Goal: Information Seeking & Learning: Learn about a topic

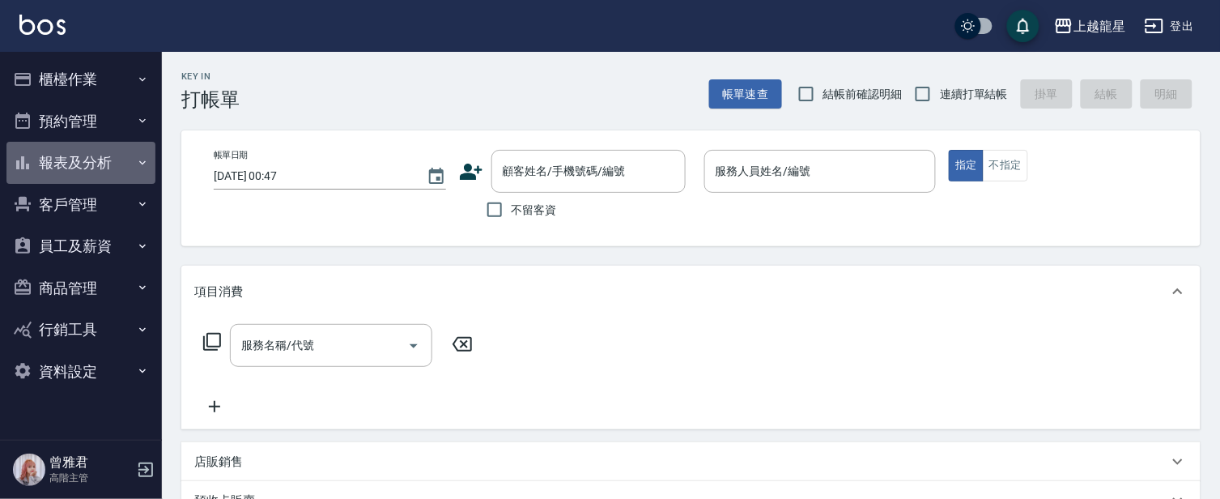
drag, startPoint x: 70, startPoint y: 159, endPoint x: 81, endPoint y: 172, distance: 17.2
click at [70, 156] on button "報表及分析" at bounding box center [80, 163] width 149 height 42
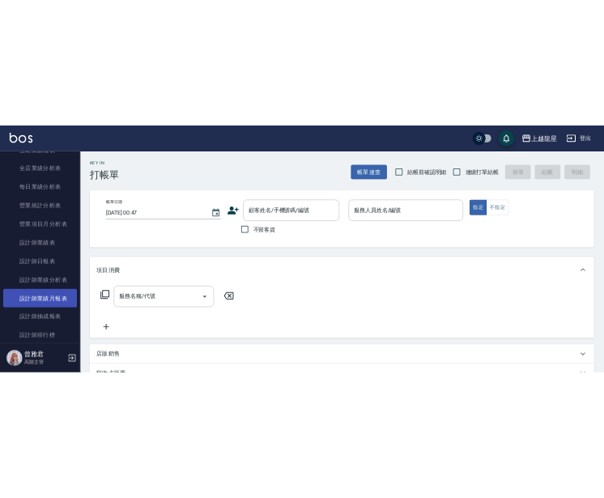
scroll to position [539, 0]
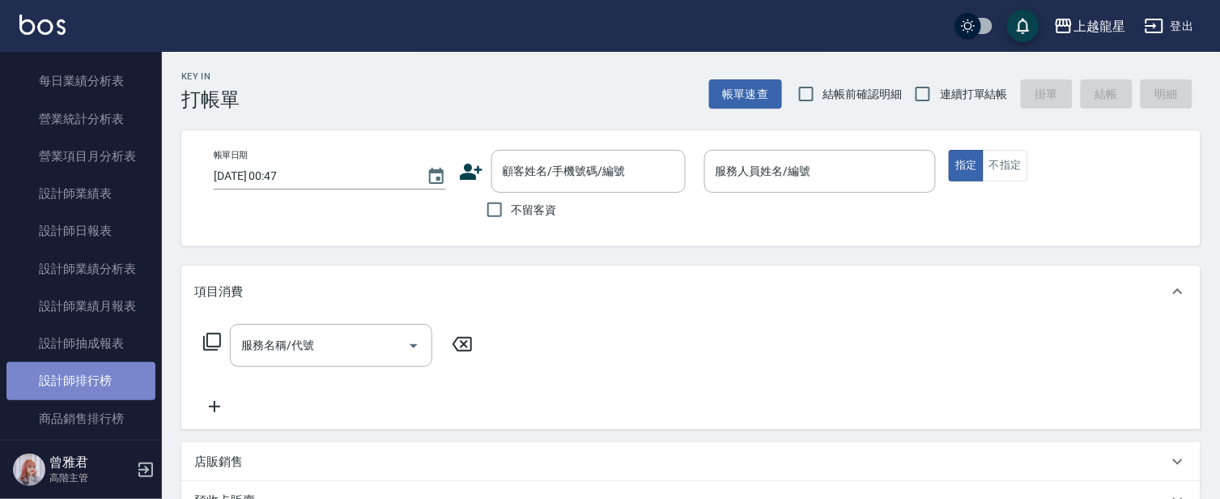
click at [90, 377] on link "設計師排行榜" at bounding box center [80, 380] width 149 height 37
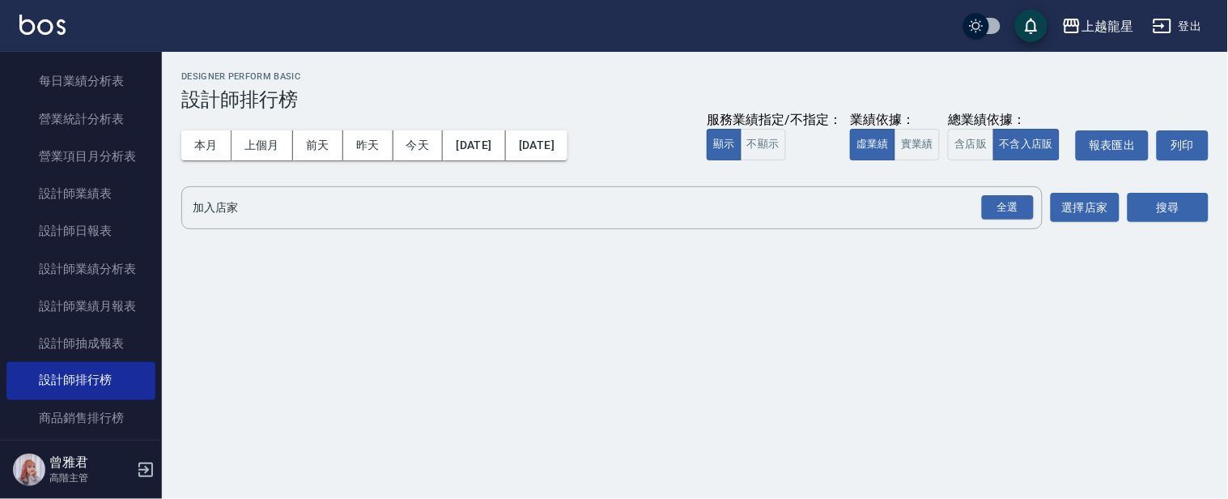
drag, startPoint x: 214, startPoint y: 142, endPoint x: 231, endPoint y: 174, distance: 36.9
click at [216, 142] on button "本月" at bounding box center [206, 145] width 50 height 30
click at [987, 203] on div "全選" at bounding box center [1008, 207] width 52 height 25
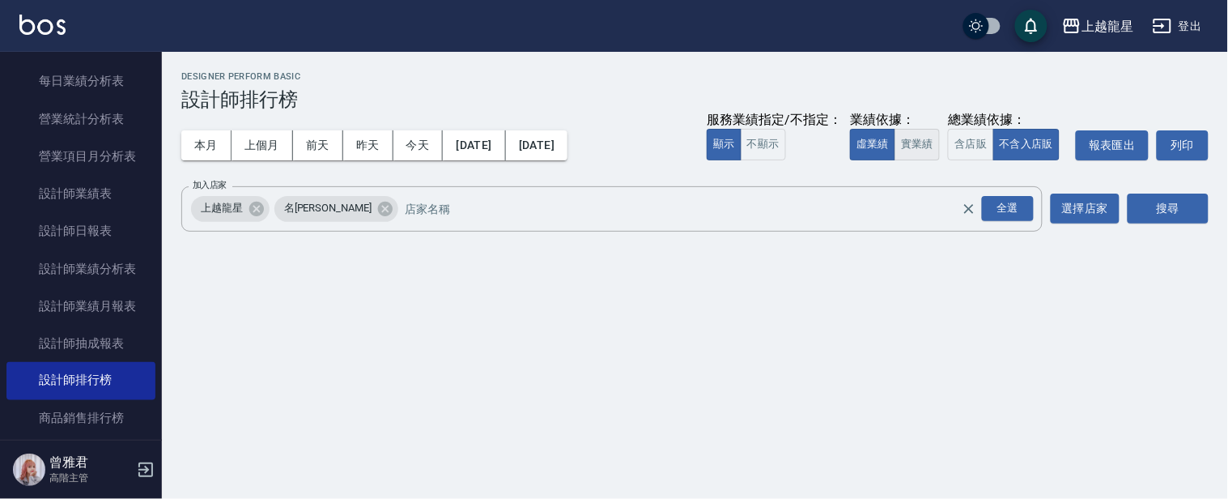
click at [926, 149] on button "實業績" at bounding box center [916, 145] width 45 height 32
click at [1151, 206] on button "搜尋" at bounding box center [1167, 208] width 81 height 30
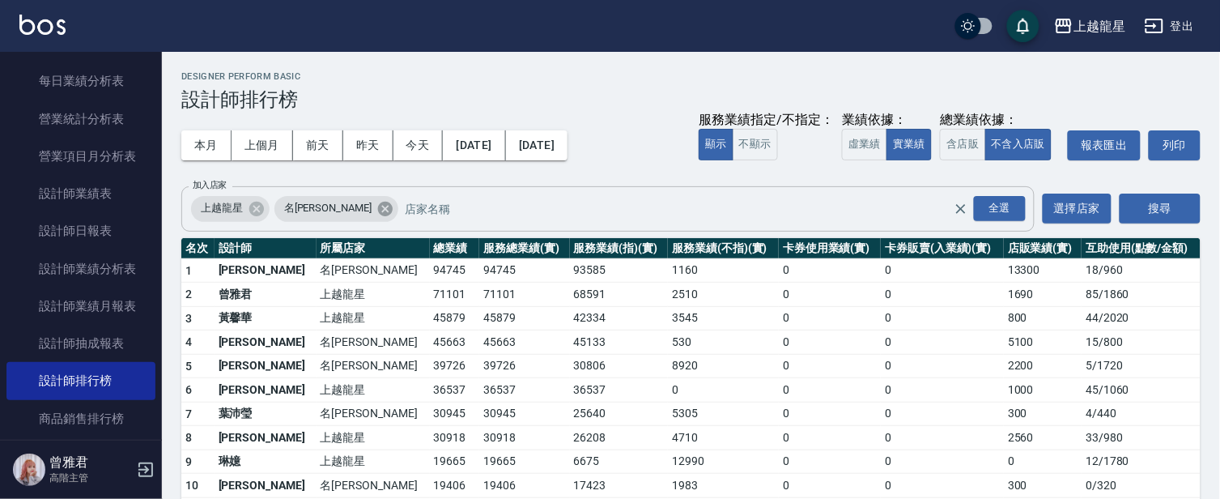
click at [378, 206] on icon at bounding box center [385, 208] width 15 height 15
click at [1143, 208] on button "搜尋" at bounding box center [1159, 208] width 81 height 30
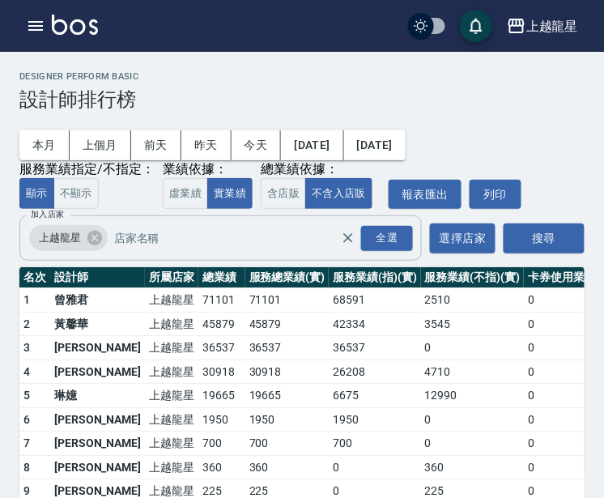
click at [429, 361] on td "4710" at bounding box center [472, 371] width 103 height 24
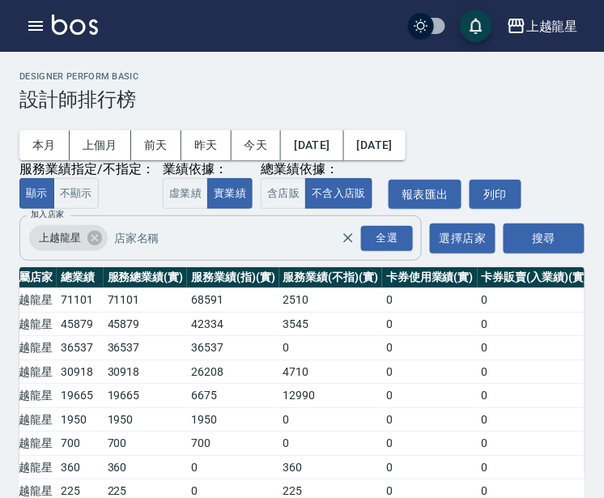
scroll to position [0, 143]
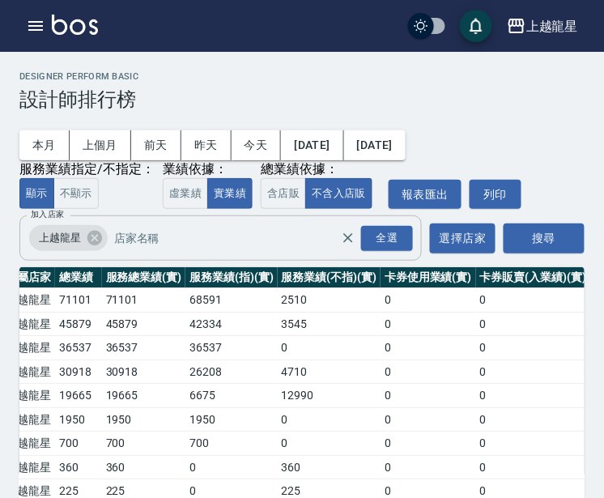
click at [476, 431] on td "0" at bounding box center [533, 419] width 114 height 24
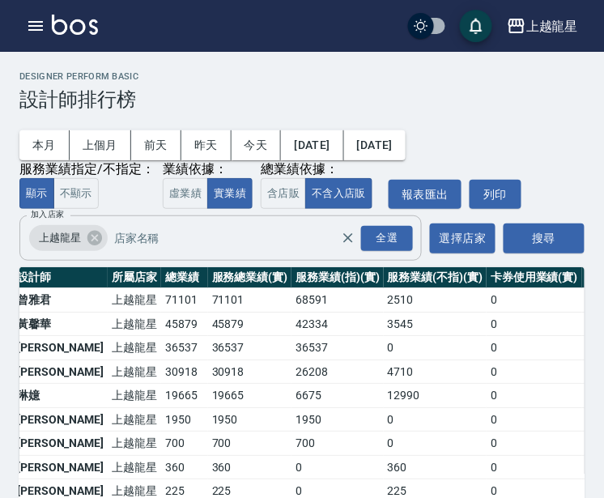
scroll to position [0, 36]
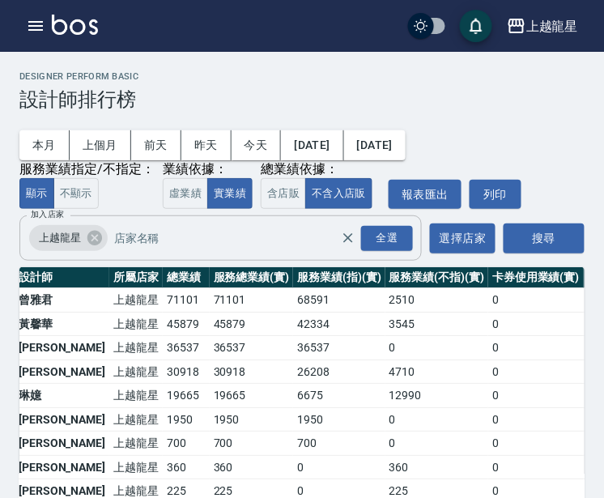
click at [210, 405] on td "19665" at bounding box center [252, 396] width 84 height 24
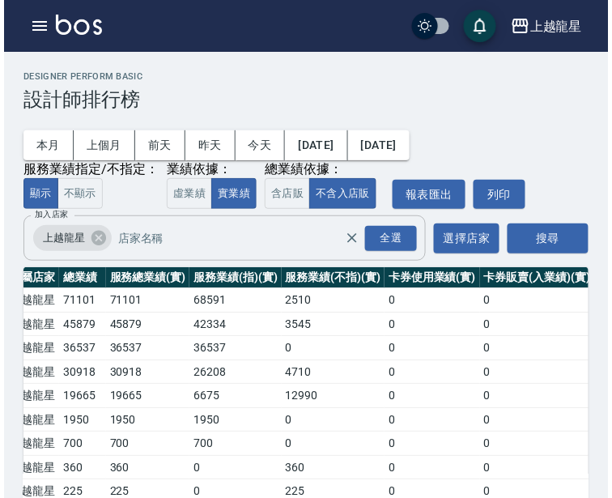
scroll to position [0, 180]
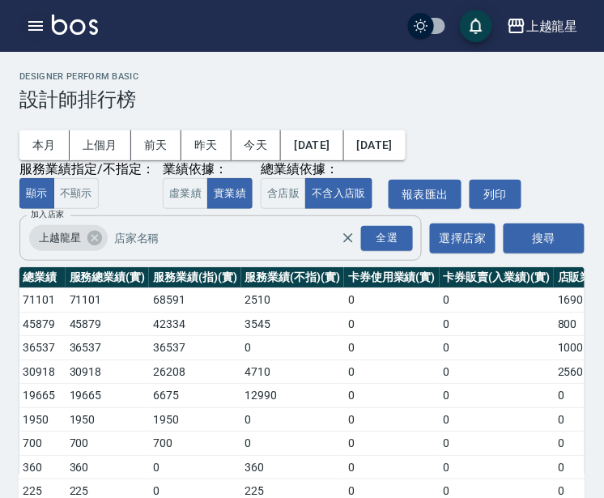
click at [26, 22] on icon "button" at bounding box center [35, 25] width 19 height 19
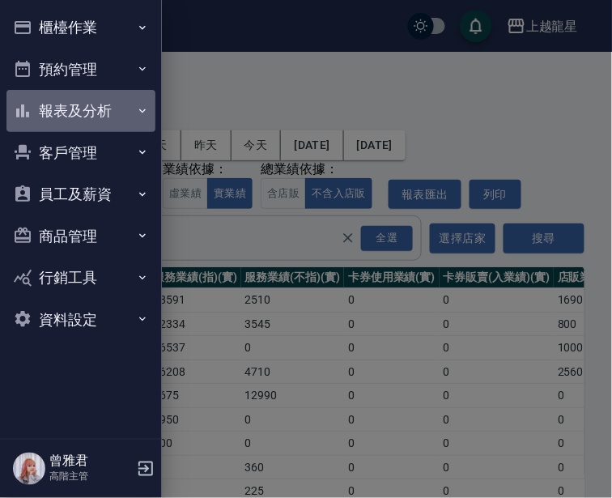
click at [73, 106] on button "報表及分析" at bounding box center [80, 111] width 149 height 42
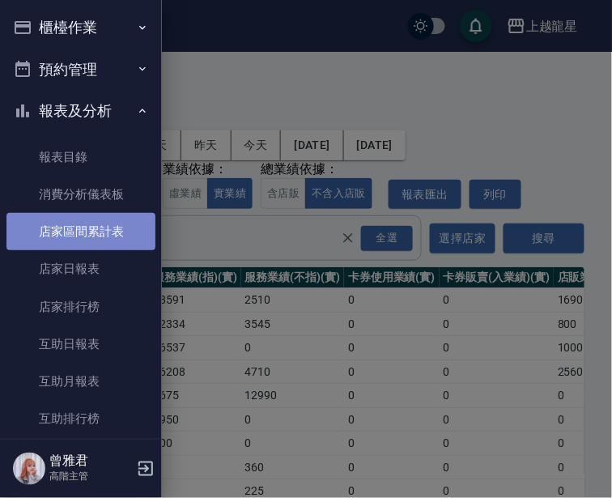
click at [83, 227] on link "店家區間累計表" at bounding box center [80, 231] width 149 height 37
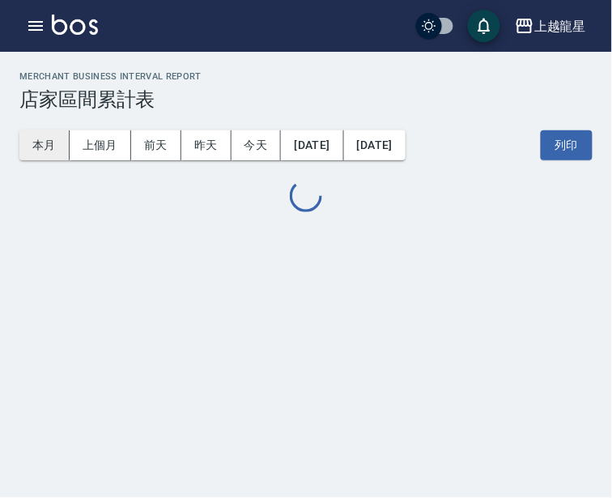
click at [34, 142] on button "本月" at bounding box center [44, 145] width 50 height 30
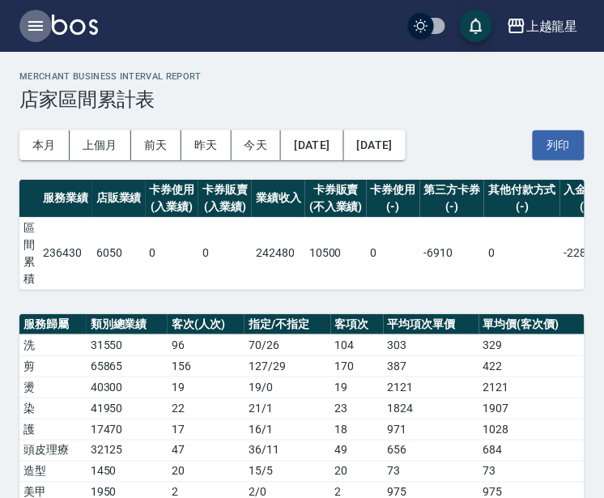
click at [26, 18] on icon "button" at bounding box center [35, 25] width 19 height 19
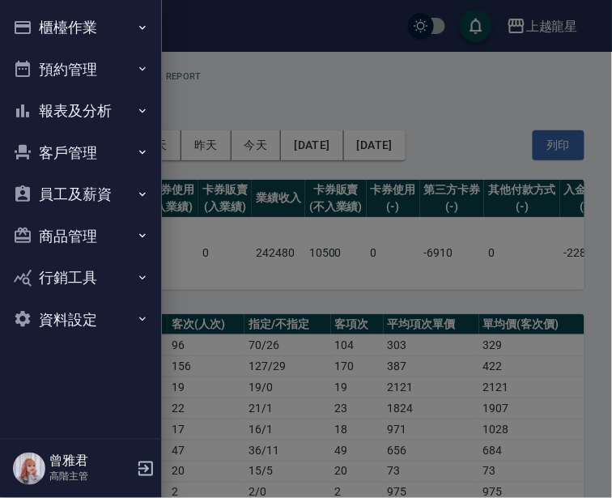
click at [65, 113] on button "報表及分析" at bounding box center [80, 111] width 149 height 42
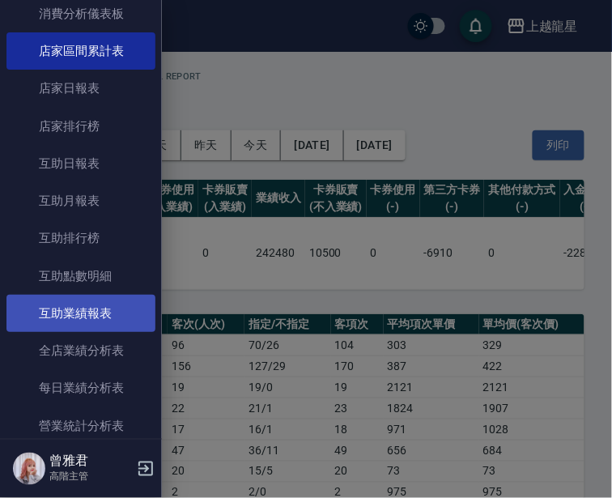
scroll to position [180, 0]
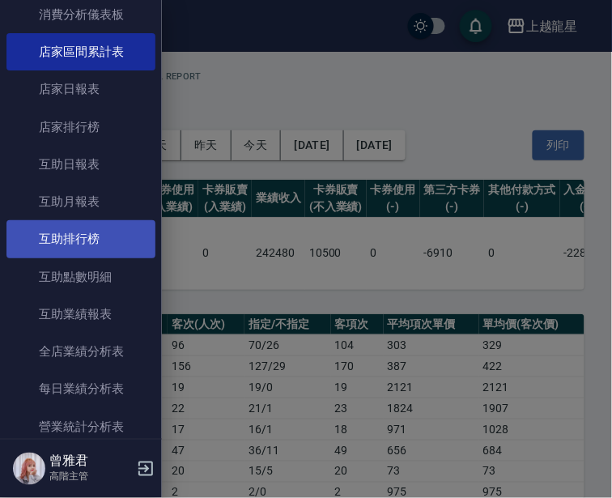
click at [89, 231] on link "互助排行榜" at bounding box center [80, 238] width 149 height 37
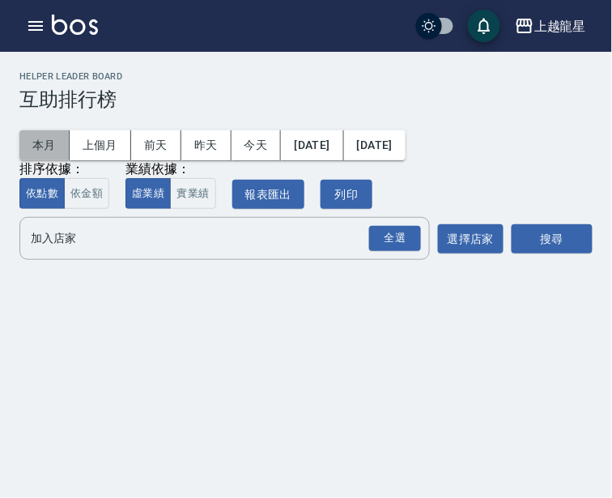
click at [47, 136] on button "本月" at bounding box center [44, 145] width 50 height 30
click at [529, 245] on button "搜尋" at bounding box center [551, 239] width 81 height 30
click at [470, 244] on button "選擇店家" at bounding box center [471, 239] width 66 height 30
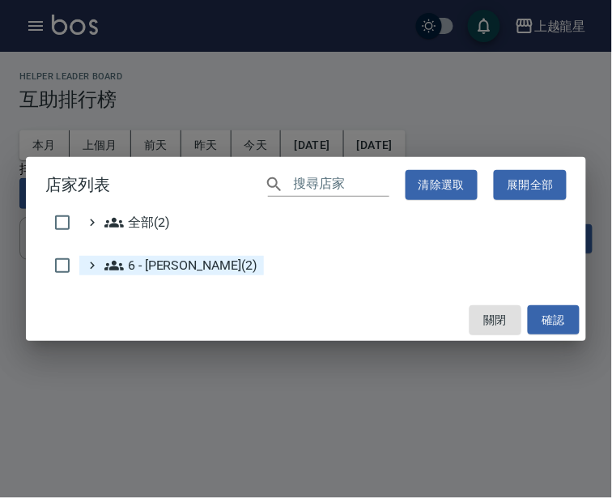
click at [117, 268] on icon at bounding box center [113, 266] width 19 height 10
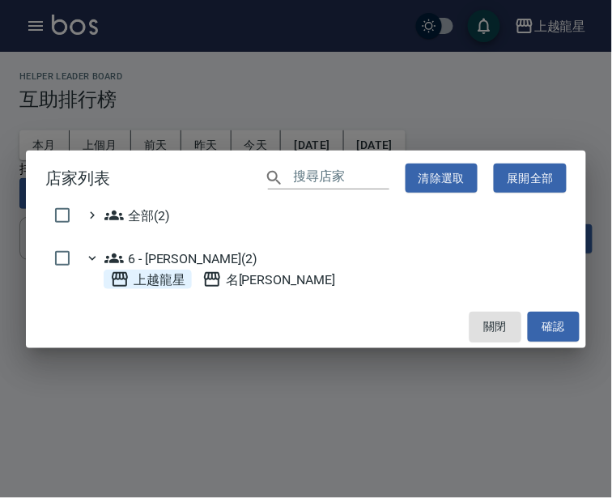
click at [166, 275] on span "上越龍星" at bounding box center [147, 278] width 75 height 19
click at [556, 333] on button "確認" at bounding box center [554, 327] width 52 height 30
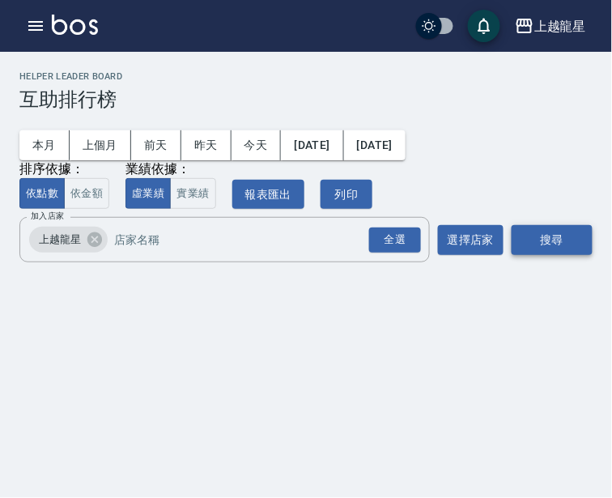
click at [572, 238] on button "搜尋" at bounding box center [551, 240] width 81 height 30
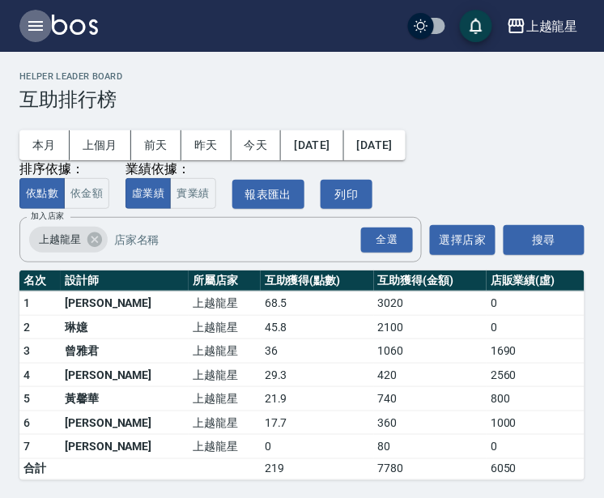
click at [28, 18] on icon "button" at bounding box center [35, 25] width 19 height 19
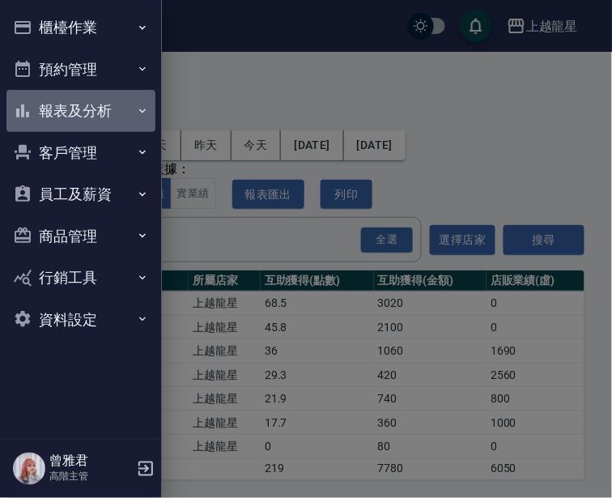
click at [78, 107] on button "報表及分析" at bounding box center [80, 111] width 149 height 42
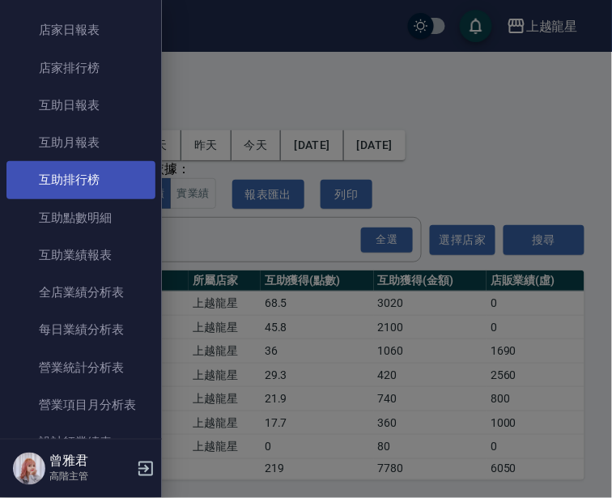
scroll to position [269, 0]
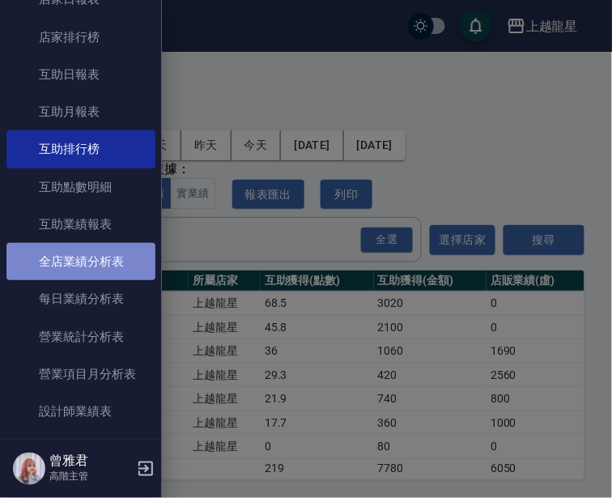
click at [99, 260] on link "全店業績分析表" at bounding box center [80, 261] width 149 height 37
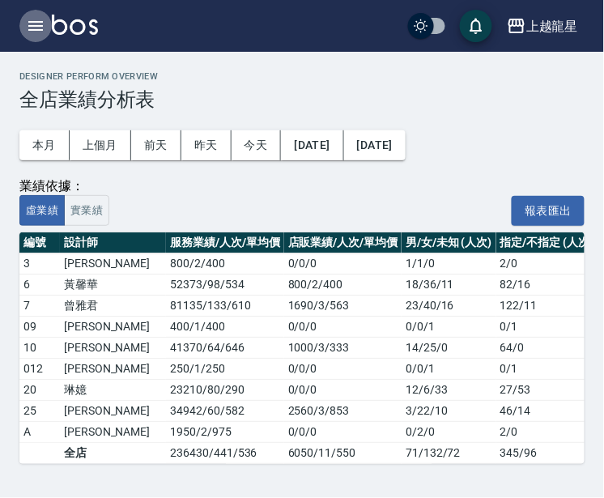
click at [22, 19] on button "button" at bounding box center [35, 26] width 32 height 32
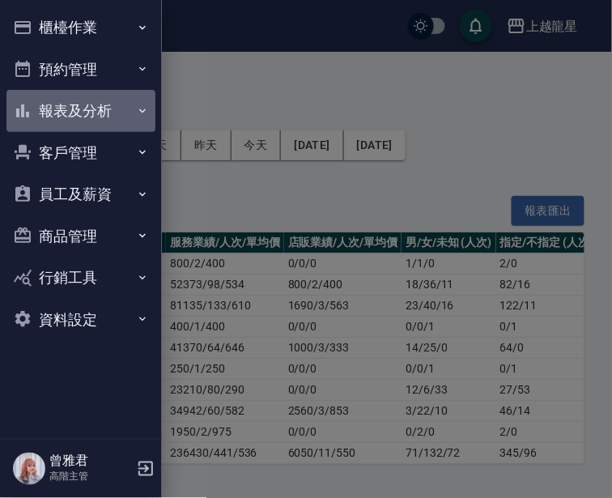
click at [76, 107] on button "報表及分析" at bounding box center [80, 111] width 149 height 42
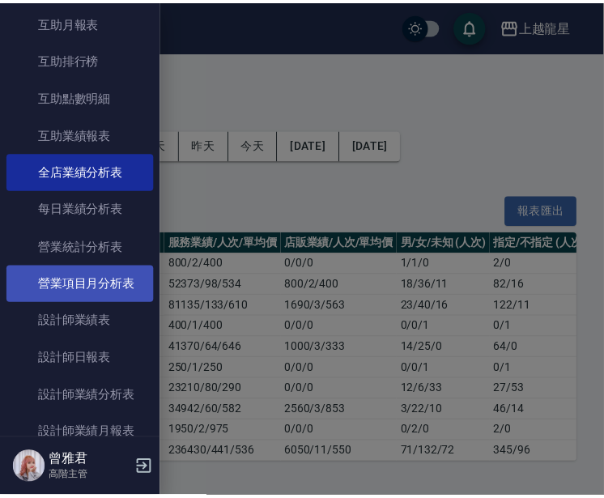
scroll to position [449, 0]
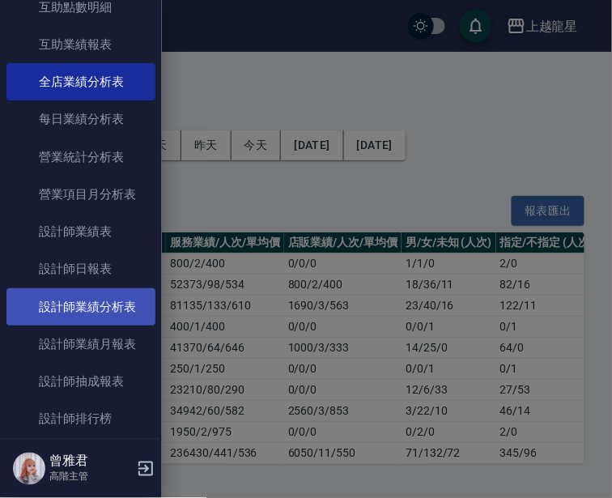
click at [109, 294] on link "設計師業績分析表" at bounding box center [80, 306] width 149 height 37
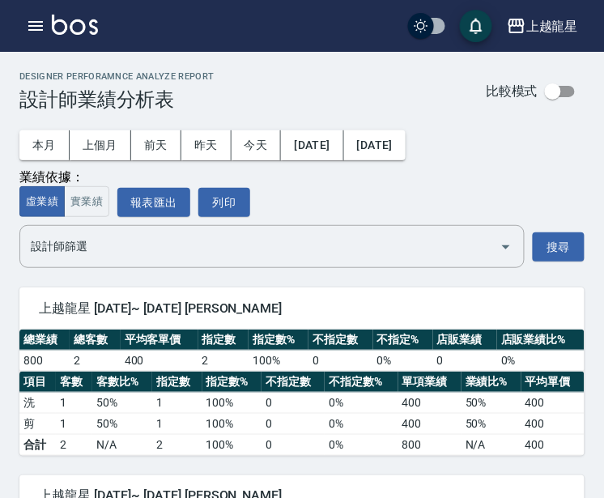
click at [558, 89] on input "checkbox" at bounding box center [553, 91] width 92 height 31
checkbox input "true"
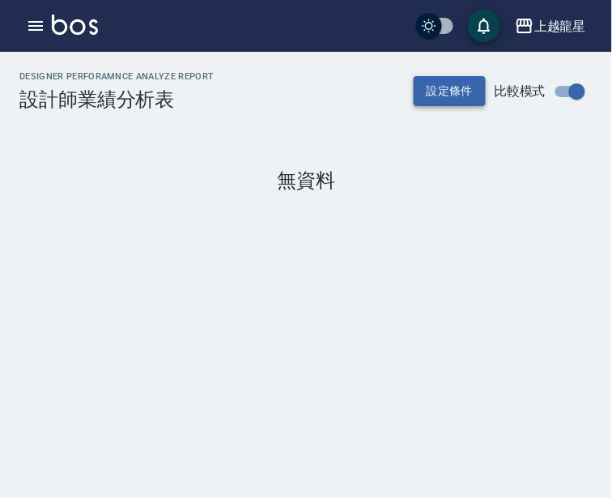
click at [441, 87] on button "設定條件" at bounding box center [450, 91] width 73 height 30
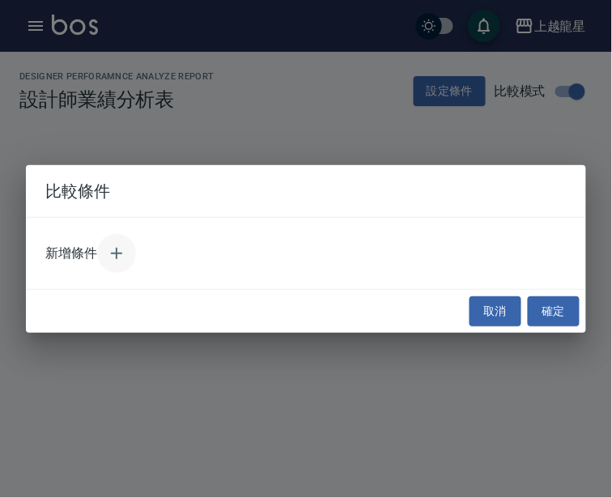
click at [114, 252] on icon "button" at bounding box center [116, 253] width 19 height 19
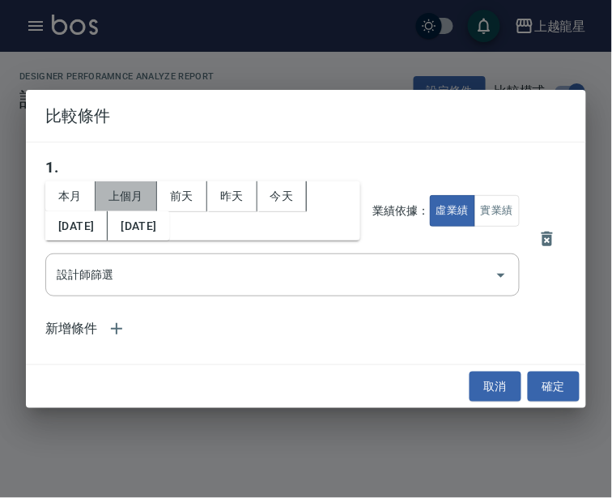
click at [120, 193] on button "上個月" at bounding box center [126, 196] width 62 height 30
click at [507, 204] on button "實業績" at bounding box center [496, 211] width 45 height 32
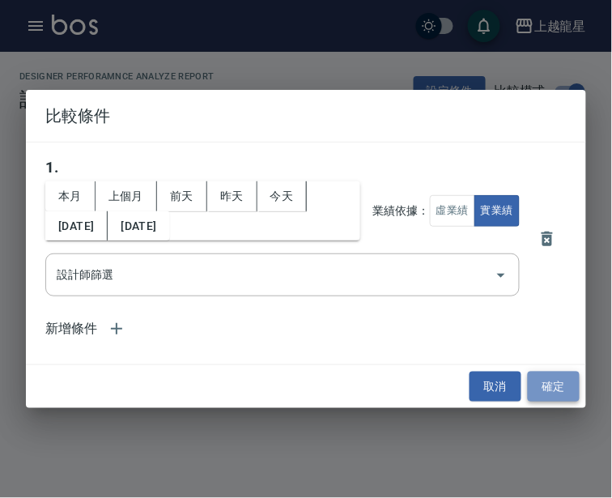
click at [539, 388] on button "確定" at bounding box center [554, 386] width 52 height 30
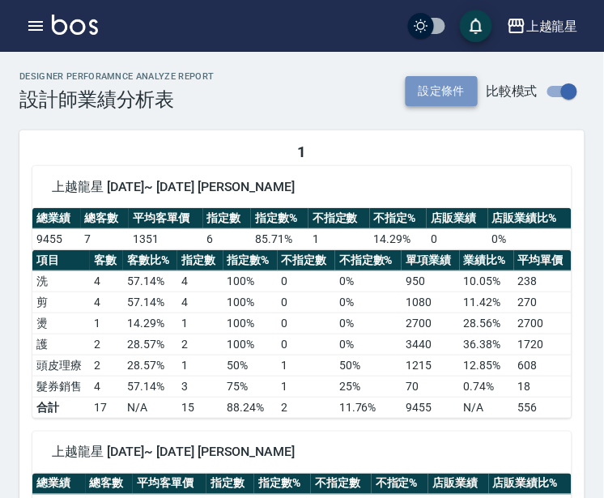
click at [443, 90] on button "設定條件" at bounding box center [441, 91] width 73 height 30
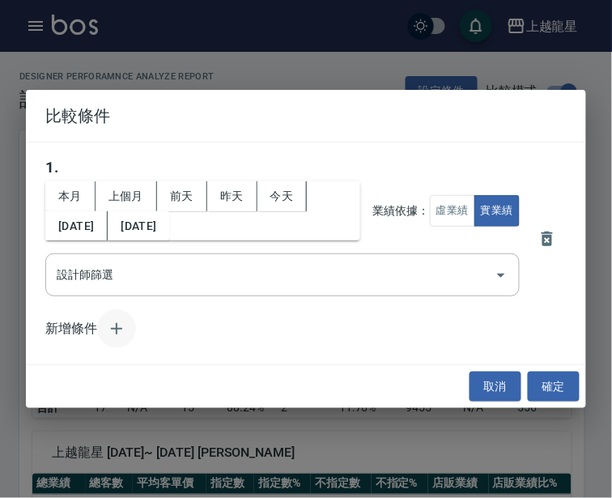
click at [112, 327] on icon "button" at bounding box center [116, 328] width 19 height 19
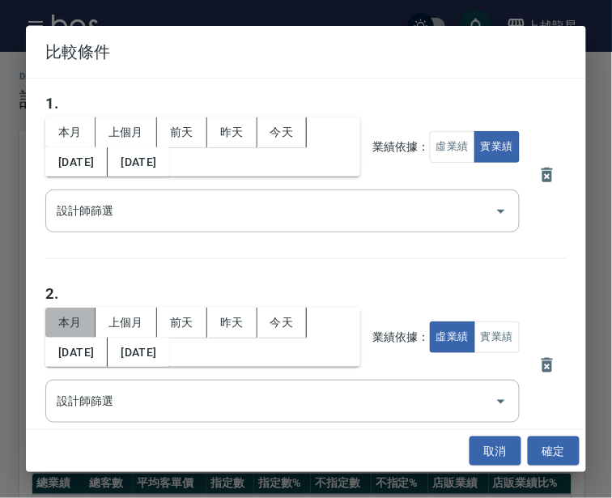
click at [85, 147] on button "本月" at bounding box center [70, 132] width 50 height 30
click at [490, 324] on button "實業績" at bounding box center [496, 337] width 45 height 32
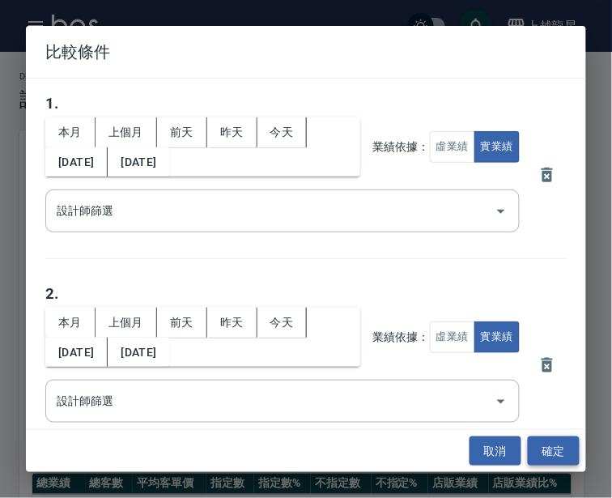
click at [545, 449] on button "確定" at bounding box center [554, 451] width 52 height 30
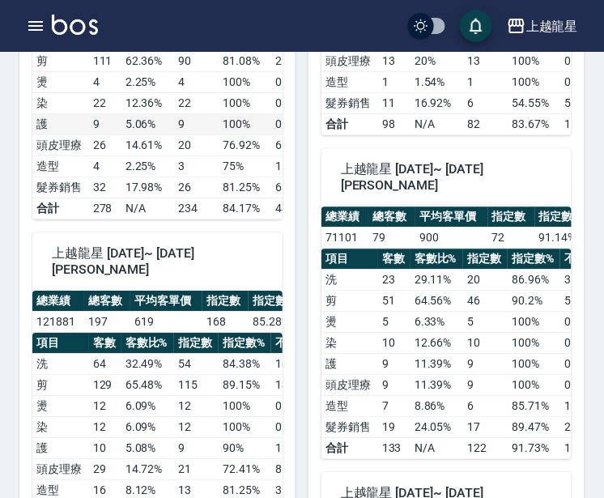
scroll to position [629, 0]
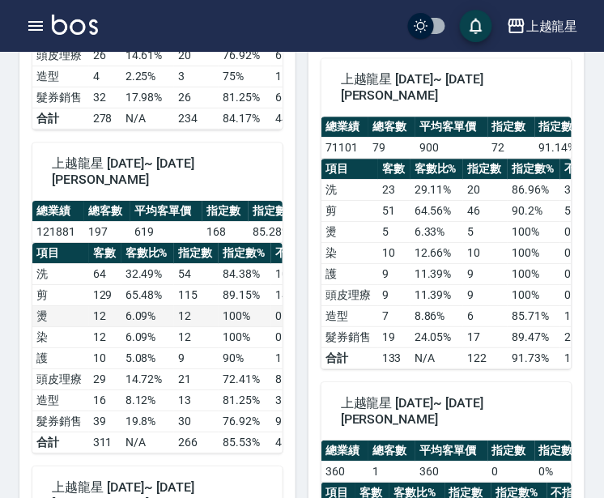
click at [155, 327] on td "6.09 %" at bounding box center [147, 316] width 53 height 21
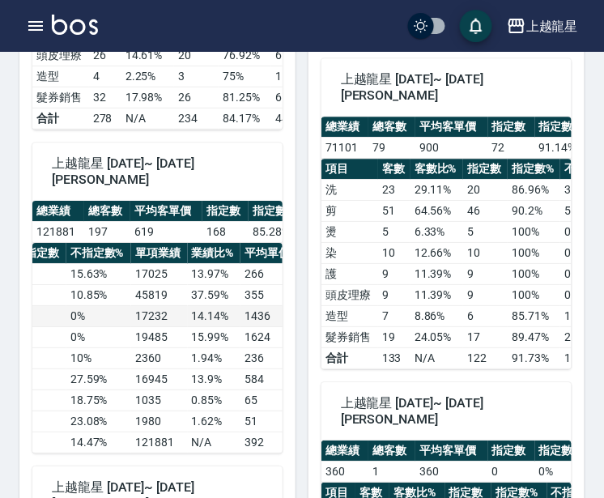
scroll to position [0, 276]
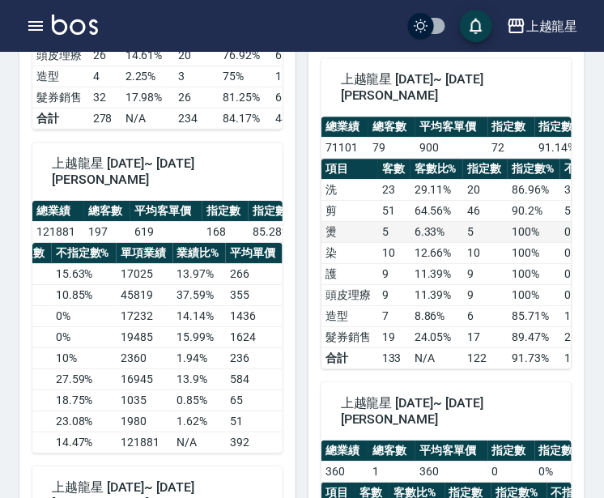
click at [411, 243] on td "6.33 %" at bounding box center [436, 232] width 53 height 21
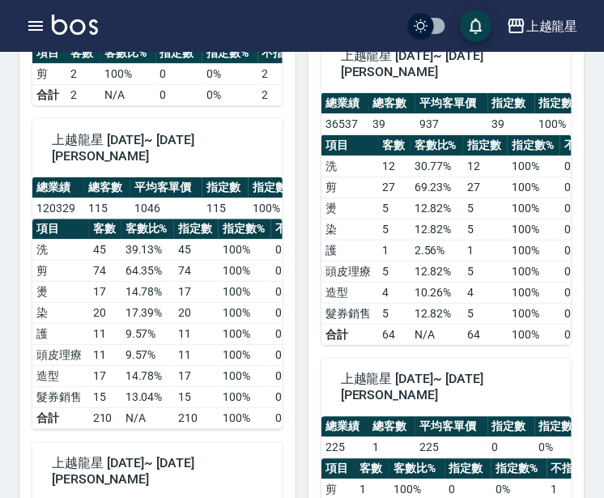
scroll to position [1169, 0]
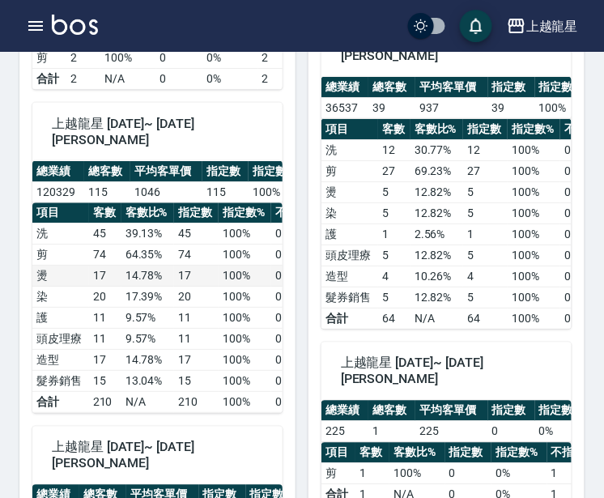
click at [202, 287] on td "17" at bounding box center [196, 276] width 45 height 21
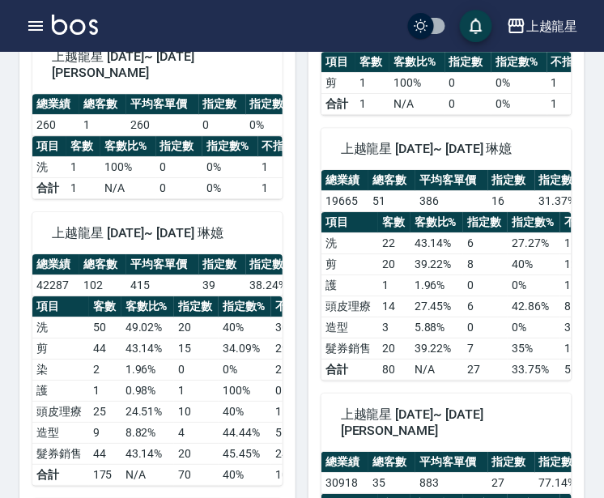
scroll to position [1336, 0]
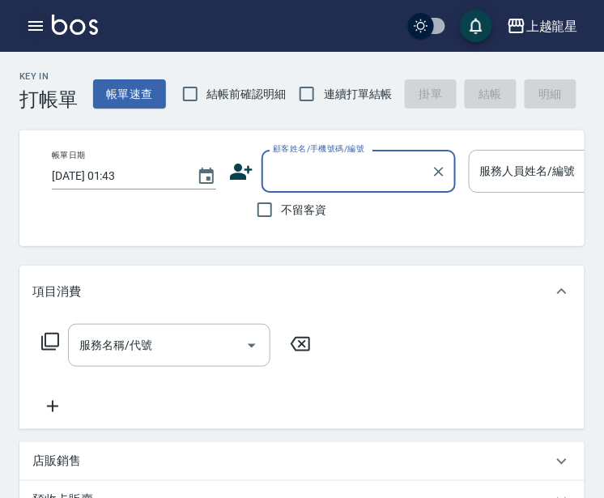
click at [31, 18] on icon "button" at bounding box center [35, 25] width 19 height 19
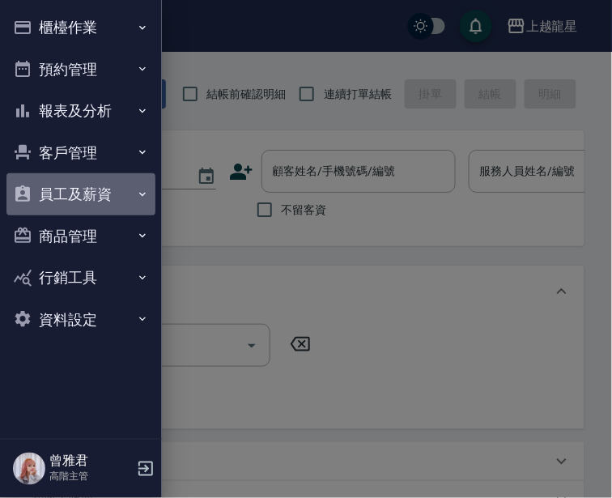
click at [60, 196] on button "員工及薪資" at bounding box center [80, 194] width 149 height 42
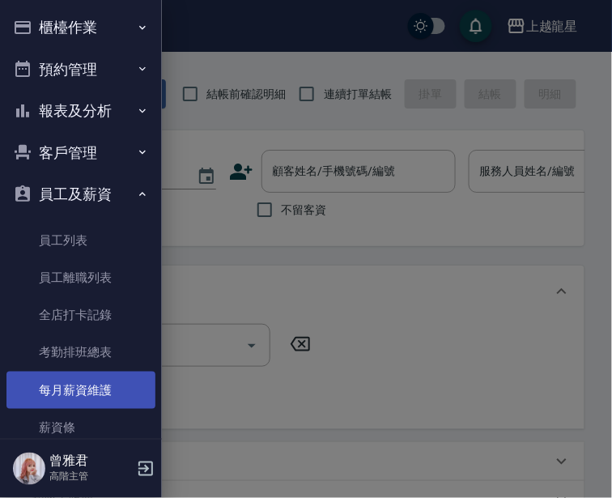
click at [86, 384] on link "每月薪資維護" at bounding box center [80, 389] width 149 height 37
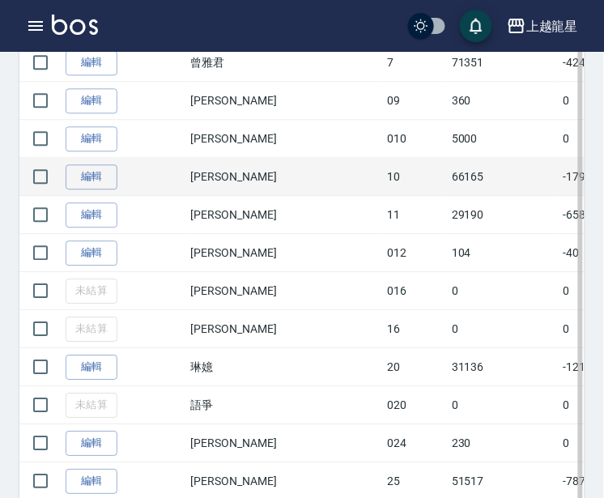
scroll to position [539, 0]
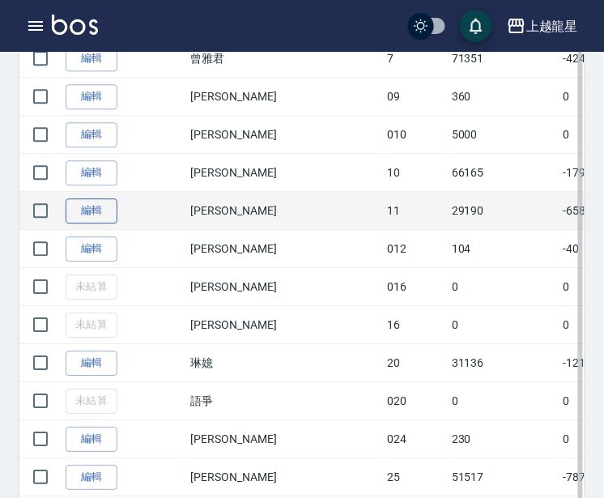
click at [100, 211] on link "編輯" at bounding box center [92, 210] width 52 height 25
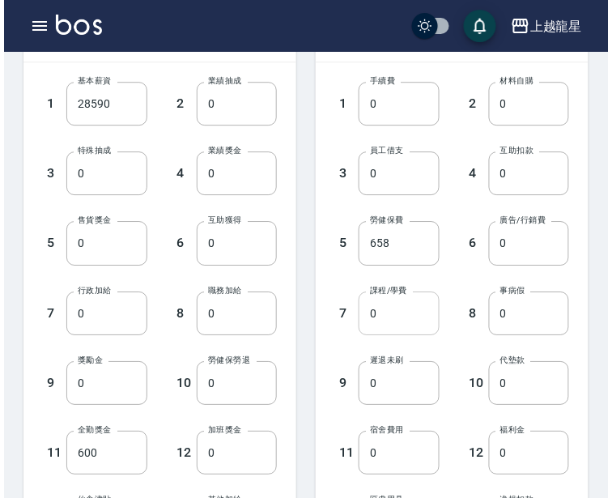
scroll to position [719, 0]
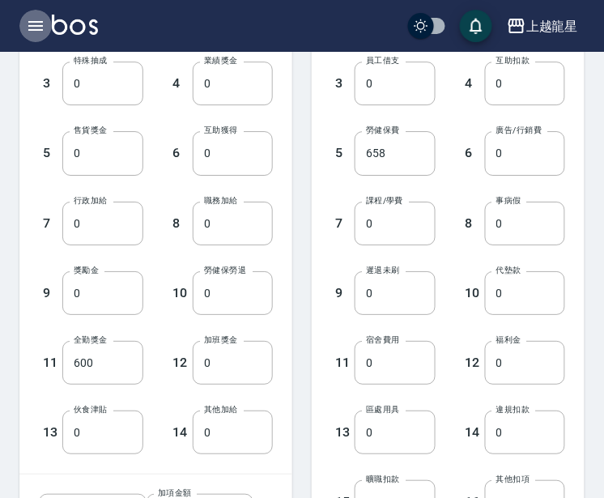
click at [31, 31] on icon "button" at bounding box center [35, 25] width 19 height 19
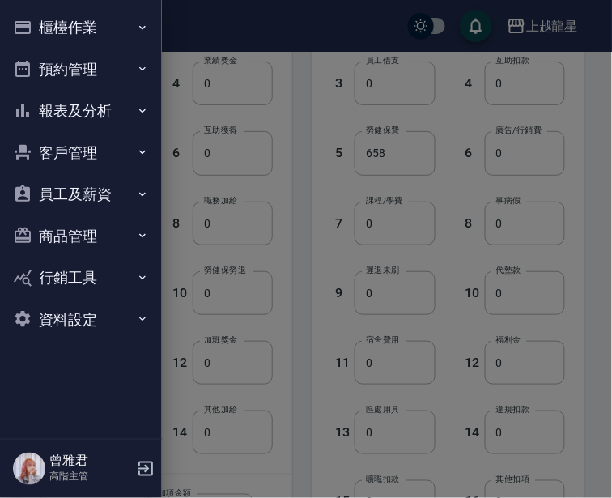
click at [73, 185] on button "員工及薪資" at bounding box center [80, 194] width 149 height 42
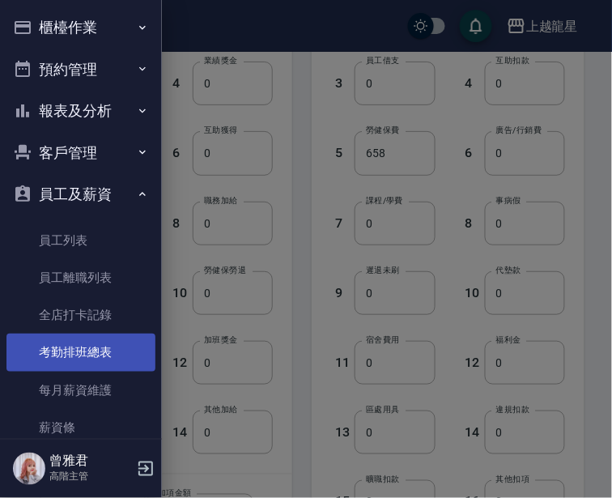
scroll to position [232, 0]
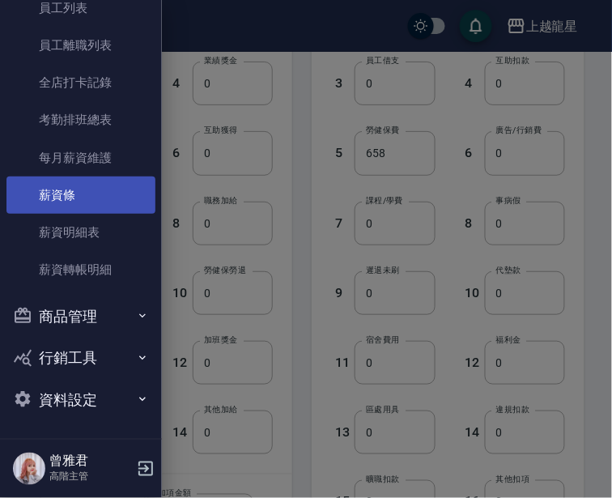
click at [73, 194] on link "薪資條" at bounding box center [80, 194] width 149 height 37
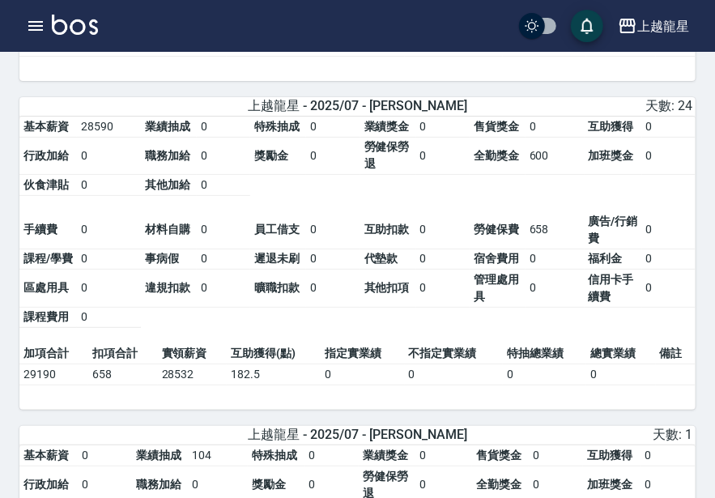
scroll to position [2275, 0]
